Goal: Obtain resource: Download file/media

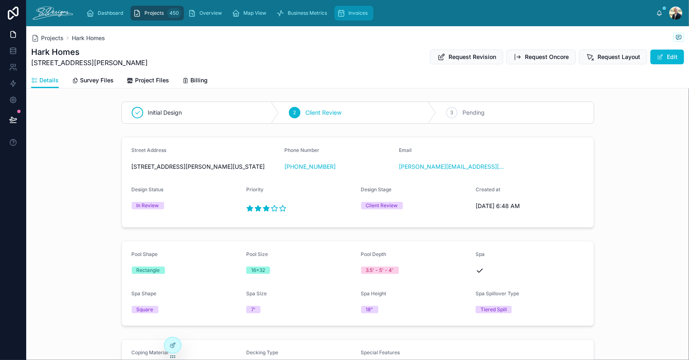
click at [361, 12] on span "Invoices" at bounding box center [357, 13] width 19 height 7
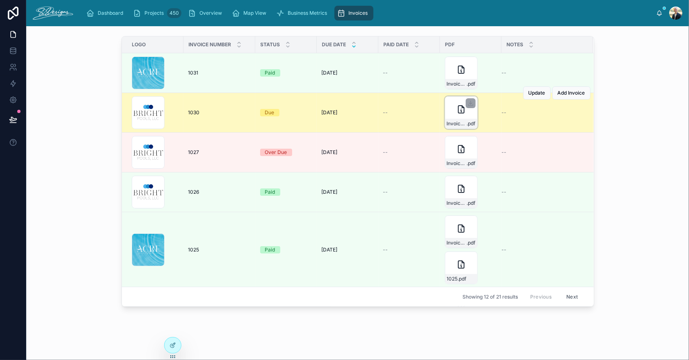
click at [451, 112] on div "Invoice-1030 .pdf" at bounding box center [461, 112] width 33 height 33
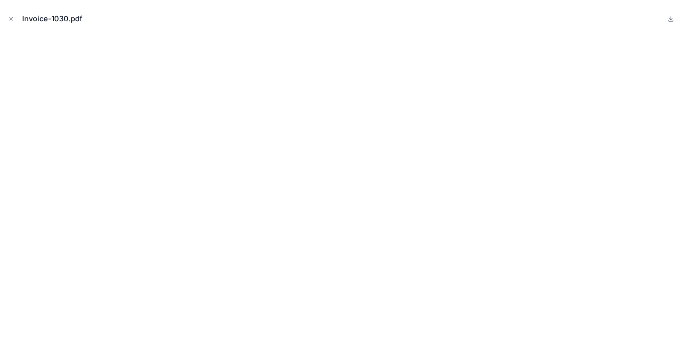
click at [10, 21] on icon "Close modal" at bounding box center [11, 19] width 6 height 6
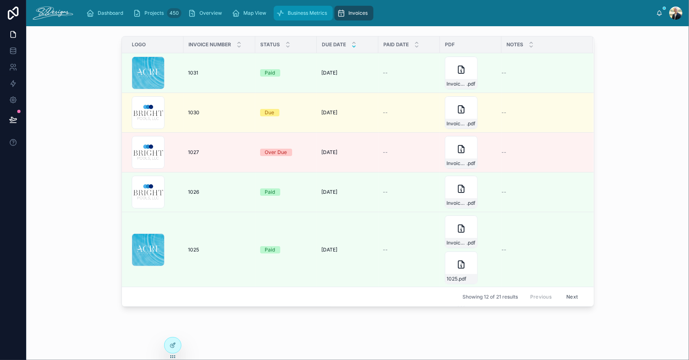
click at [293, 12] on span "Business Metrics" at bounding box center [306, 13] width 39 height 7
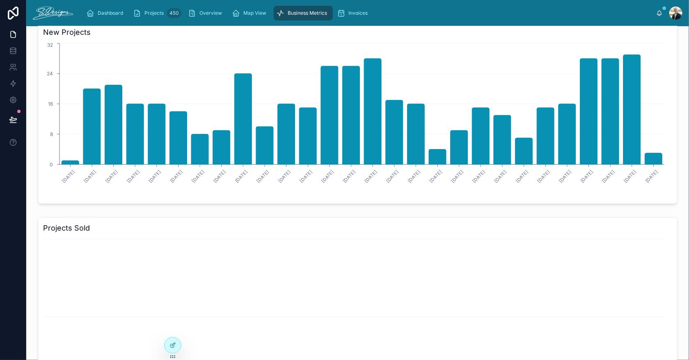
scroll to position [41, 0]
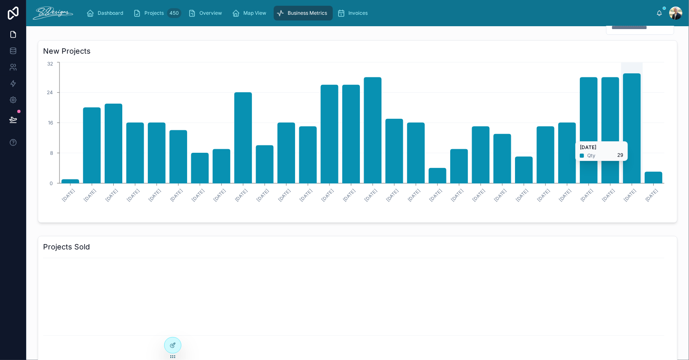
click at [636, 137] on icon "chart" at bounding box center [631, 129] width 17 height 110
click at [625, 133] on icon "chart" at bounding box center [631, 129] width 17 height 110
click at [626, 133] on icon "chart" at bounding box center [631, 129] width 17 height 110
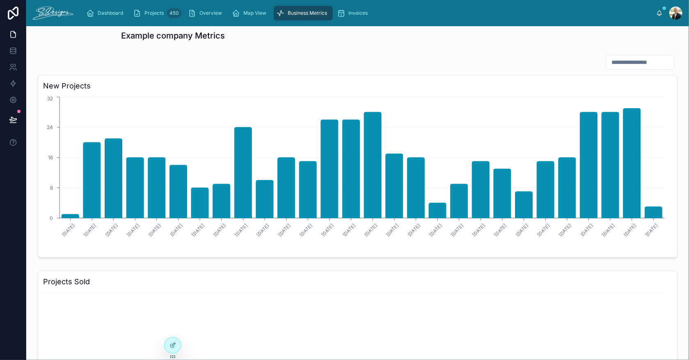
scroll to position [0, 0]
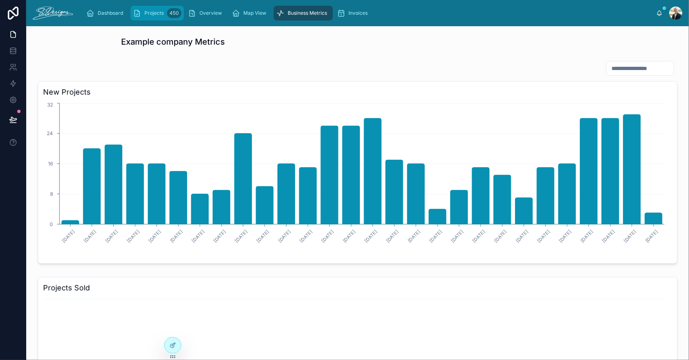
click at [157, 16] on div "Projects 450" at bounding box center [157, 13] width 48 height 13
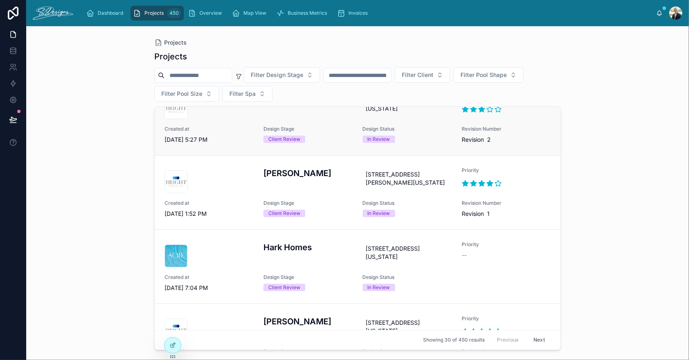
scroll to position [902, 0]
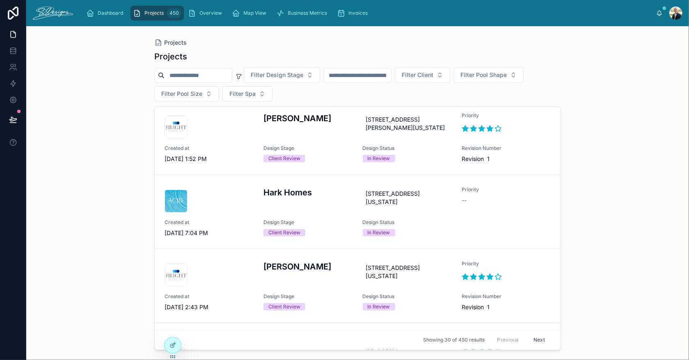
click at [609, 43] on div "Projects Projects Filter Design Stage Filter Client Filter Pool Shape Filter Po…" at bounding box center [357, 193] width 662 height 334
click at [344, 11] on icon "scrollable content" at bounding box center [341, 13] width 8 height 8
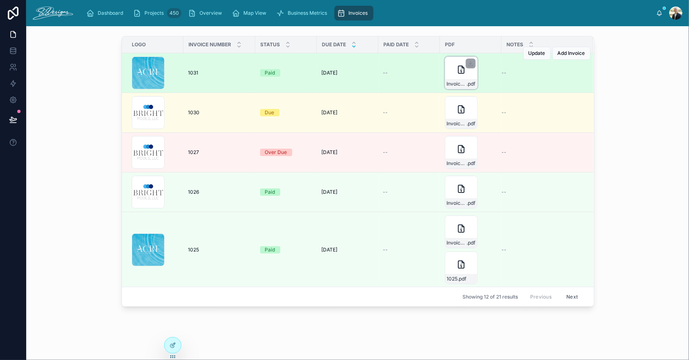
click at [451, 73] on div "Invoice-1031-(1) .pdf" at bounding box center [461, 73] width 33 height 33
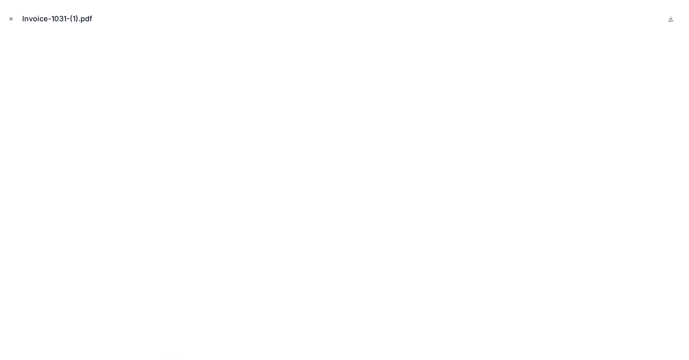
click at [8, 15] on button "Close modal" at bounding box center [11, 18] width 9 height 9
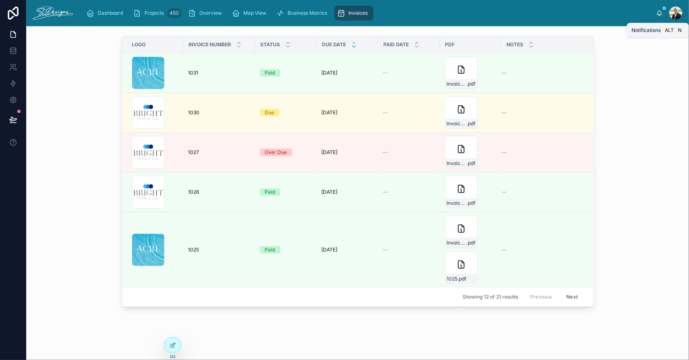
click at [656, 10] on icon at bounding box center [659, 13] width 7 height 7
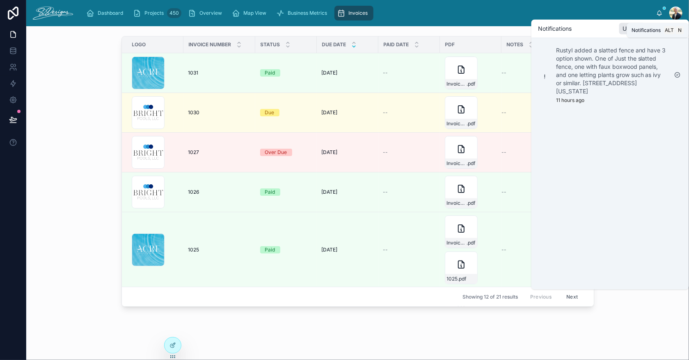
click at [659, 10] on icon at bounding box center [659, 13] width 7 height 7
